Goal: Task Accomplishment & Management: Manage account settings

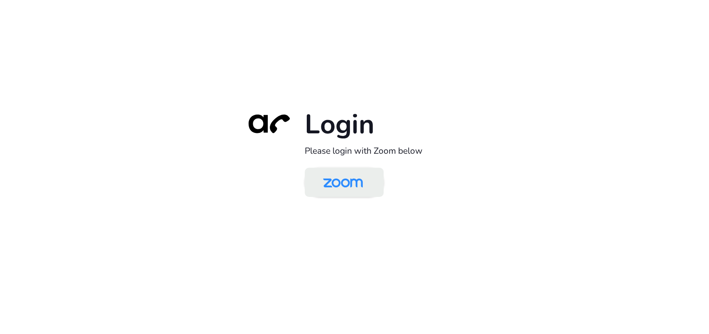
click at [343, 169] on link at bounding box center [343, 181] width 79 height 29
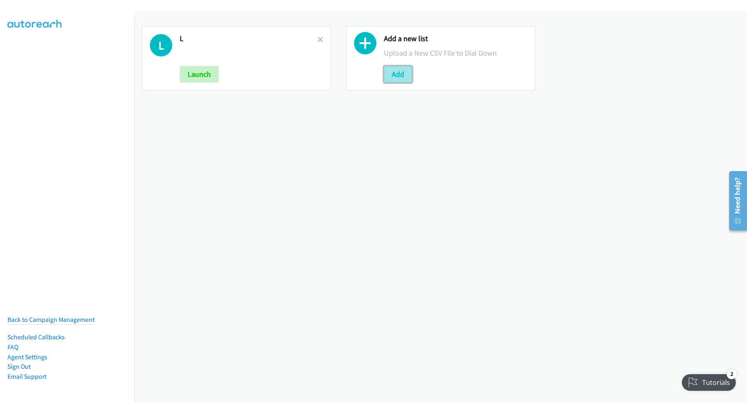
click at [395, 71] on button "Add" at bounding box center [398, 74] width 28 height 17
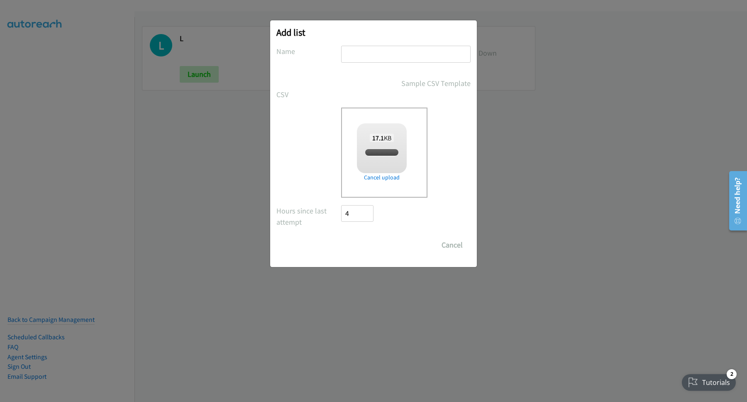
click at [370, 48] on input "text" at bounding box center [405, 54] width 129 height 17
checkbox input "true"
type input "a"
click at [371, 243] on input "Save List" at bounding box center [363, 244] width 44 height 17
